Goal: Register for event/course

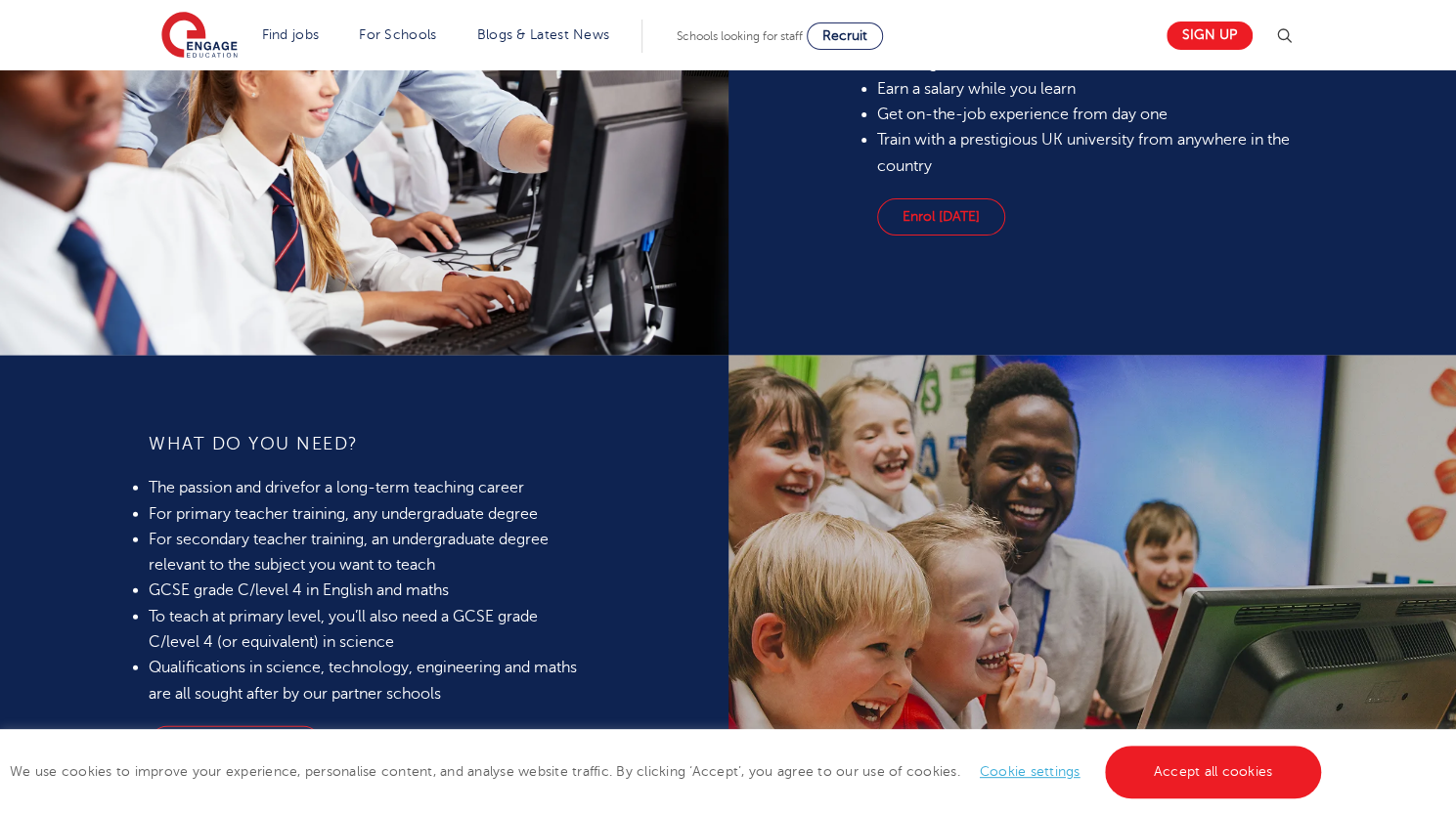
scroll to position [1652, 0]
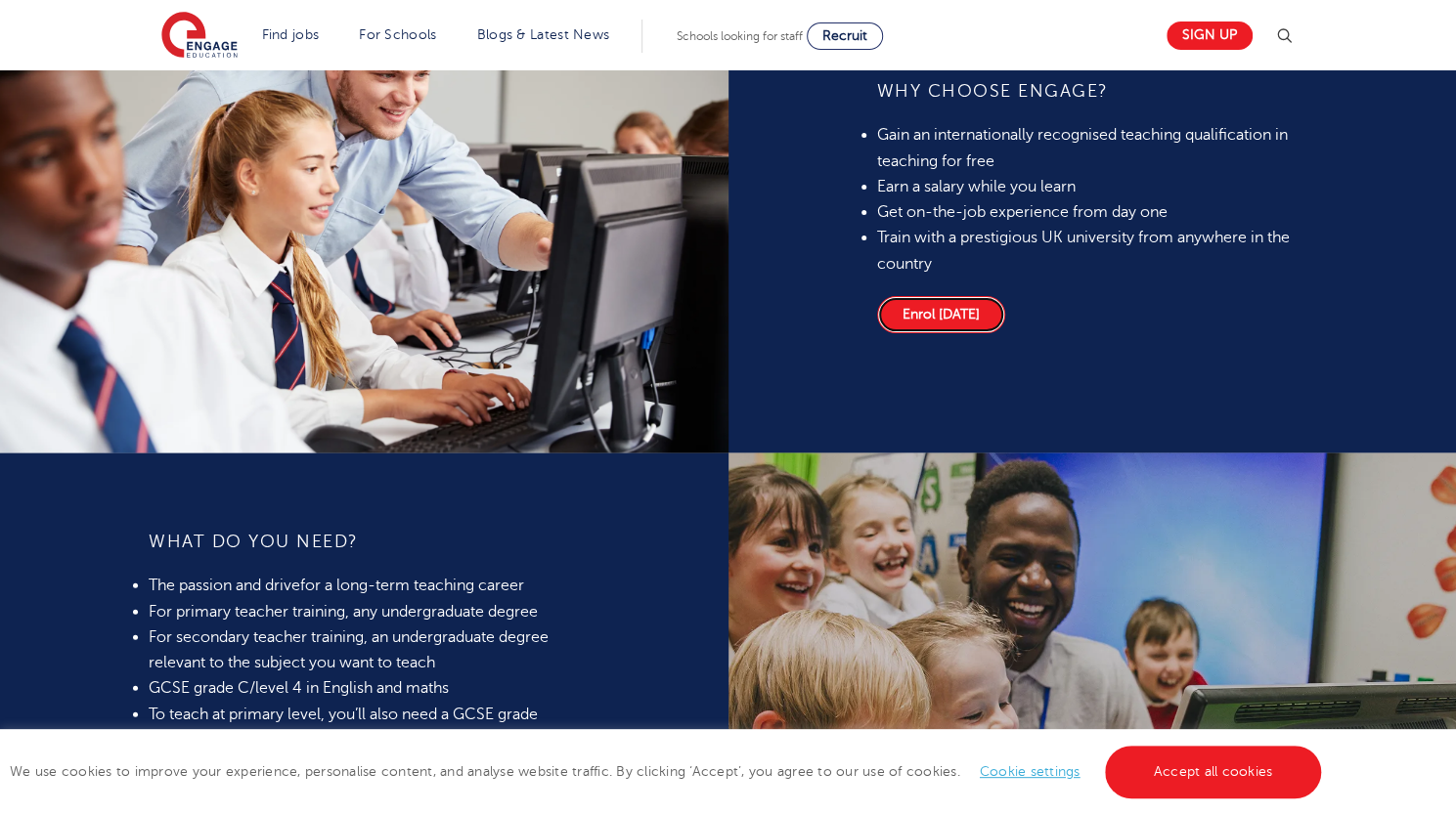
click at [961, 316] on link "Enrol today" at bounding box center [941, 315] width 128 height 37
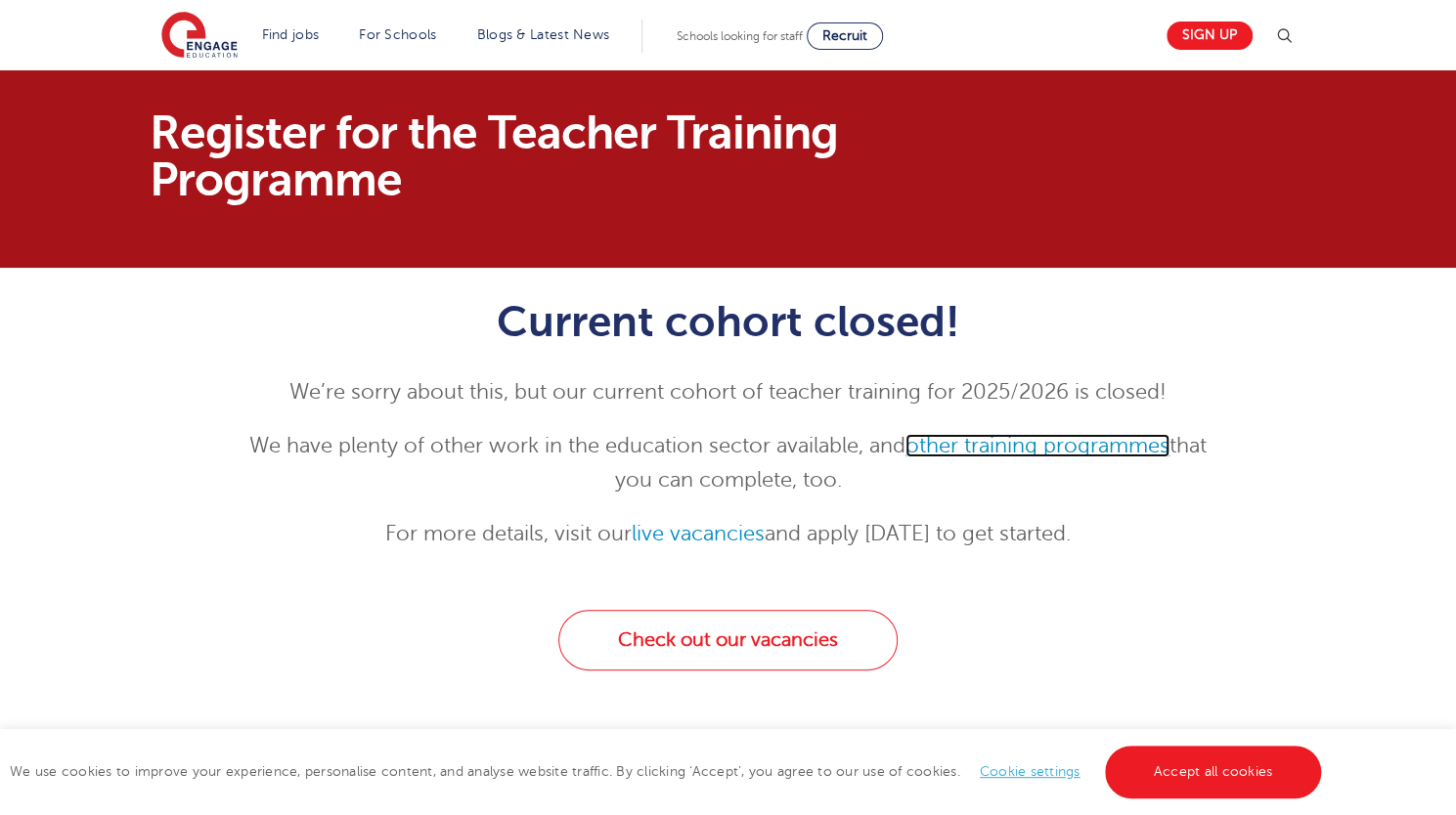
click at [1064, 441] on link "other training programmes" at bounding box center [1037, 445] width 264 height 23
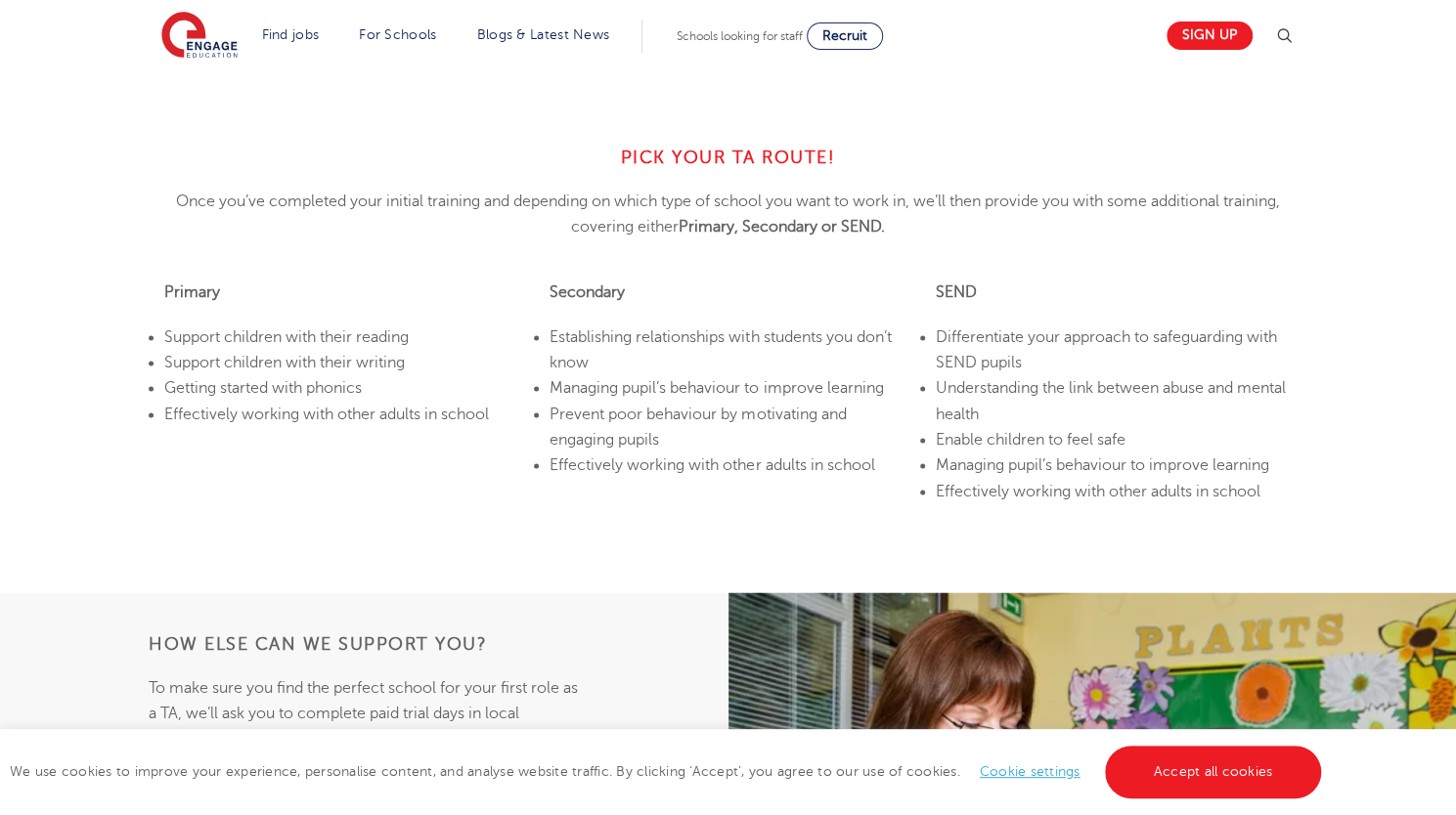
scroll to position [1439, 0]
